Goal: Information Seeking & Learning: Learn about a topic

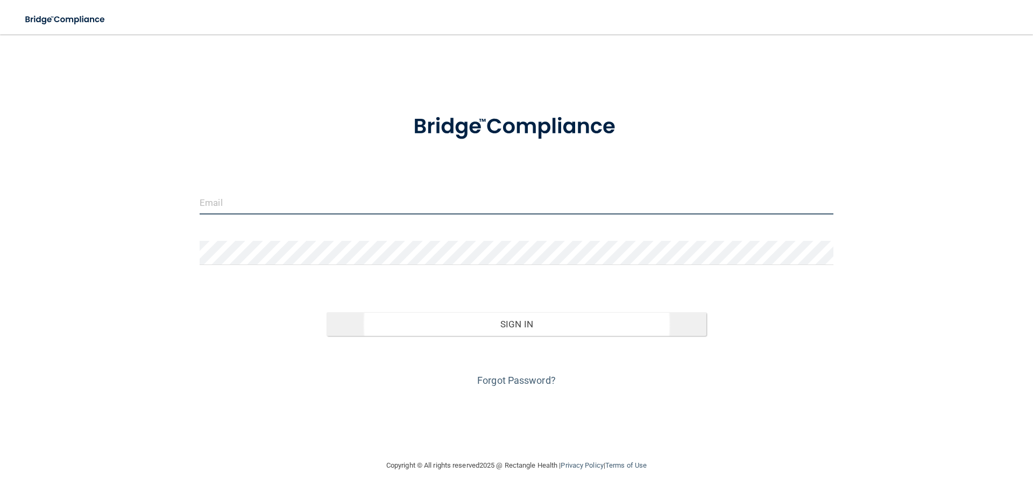
type input "[EMAIL_ADDRESS][DOMAIN_NAME]"
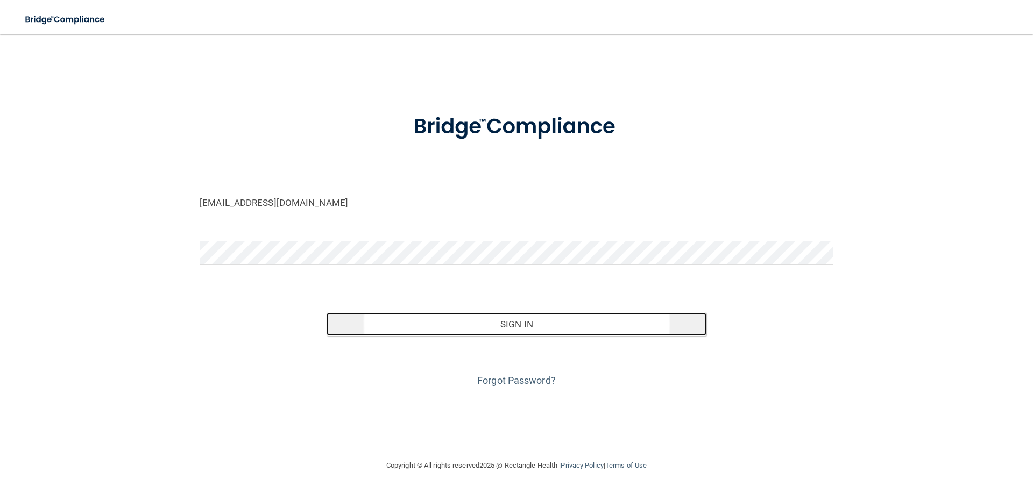
click at [519, 324] on button "Sign In" at bounding box center [516, 325] width 380 height 24
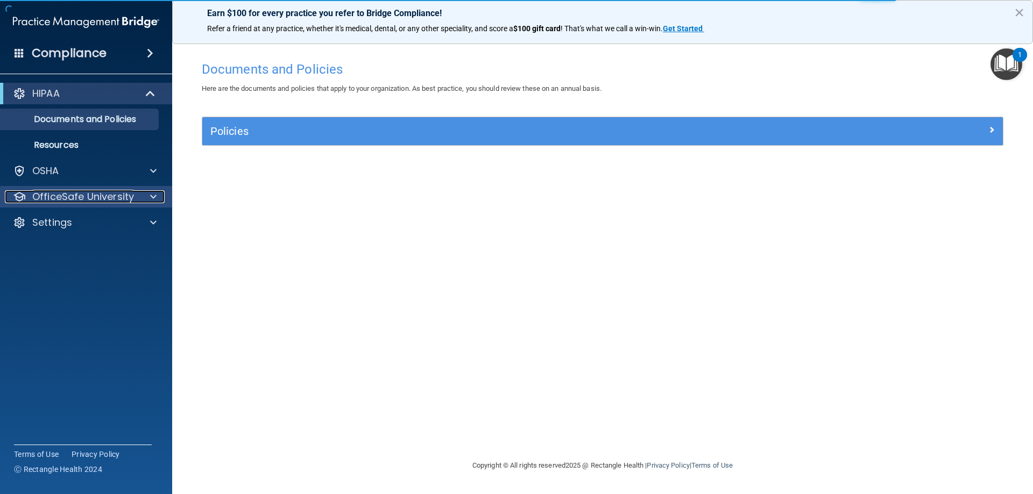
click at [153, 194] on span at bounding box center [153, 196] width 6 height 13
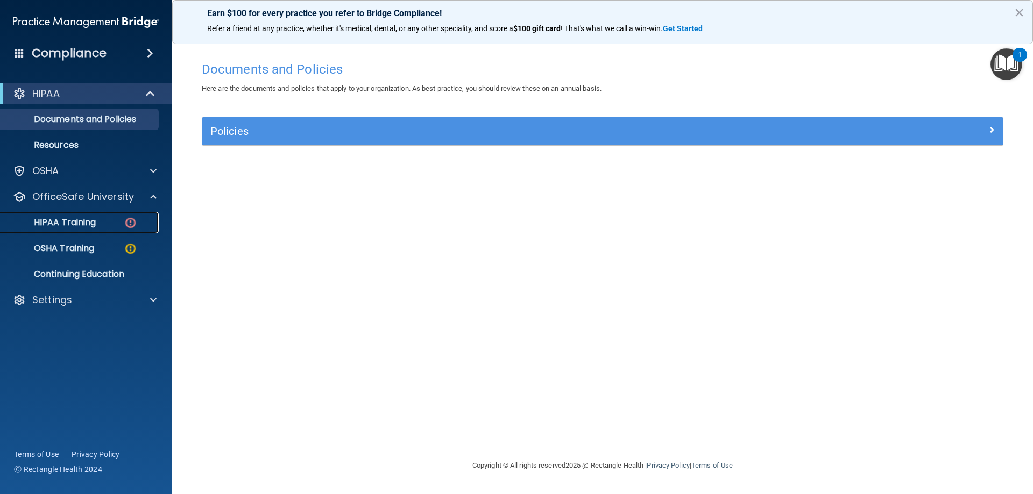
click at [90, 229] on link "HIPAA Training" at bounding box center [73, 223] width 169 height 22
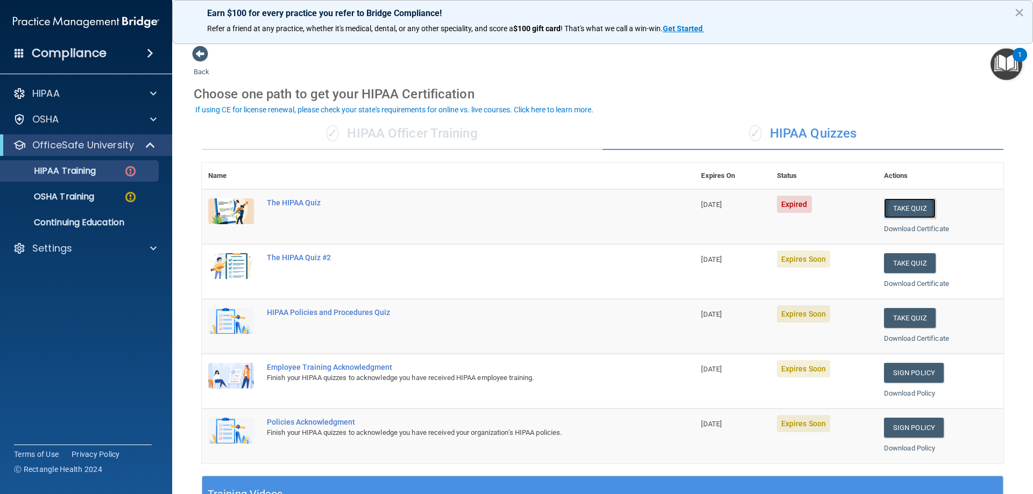
click at [906, 209] on button "Take Quiz" at bounding box center [910, 208] width 52 height 20
